Goal: Obtain resource: Download file/media

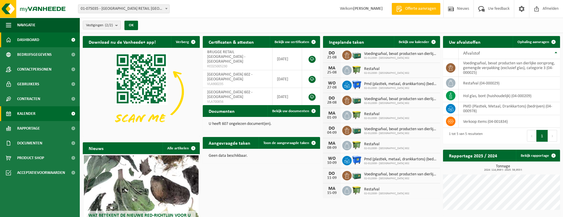
click at [30, 114] on span "Kalender" at bounding box center [26, 113] width 18 height 15
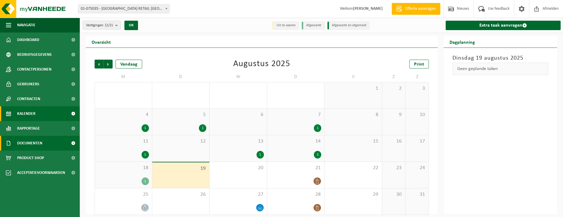
click at [28, 143] on span "Documenten" at bounding box center [29, 143] width 25 height 15
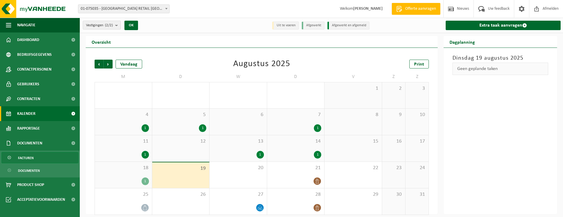
click at [23, 157] on span "Facturen" at bounding box center [26, 157] width 16 height 11
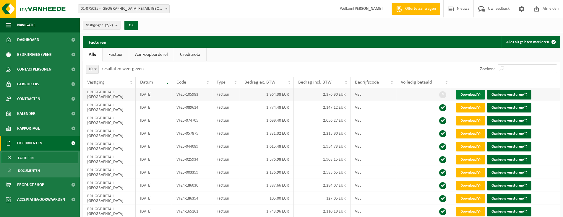
click at [461, 94] on link "Download" at bounding box center [470, 94] width 29 height 9
click at [28, 38] on span "Dashboard" at bounding box center [28, 39] width 22 height 15
